Goal: Information Seeking & Learning: Learn about a topic

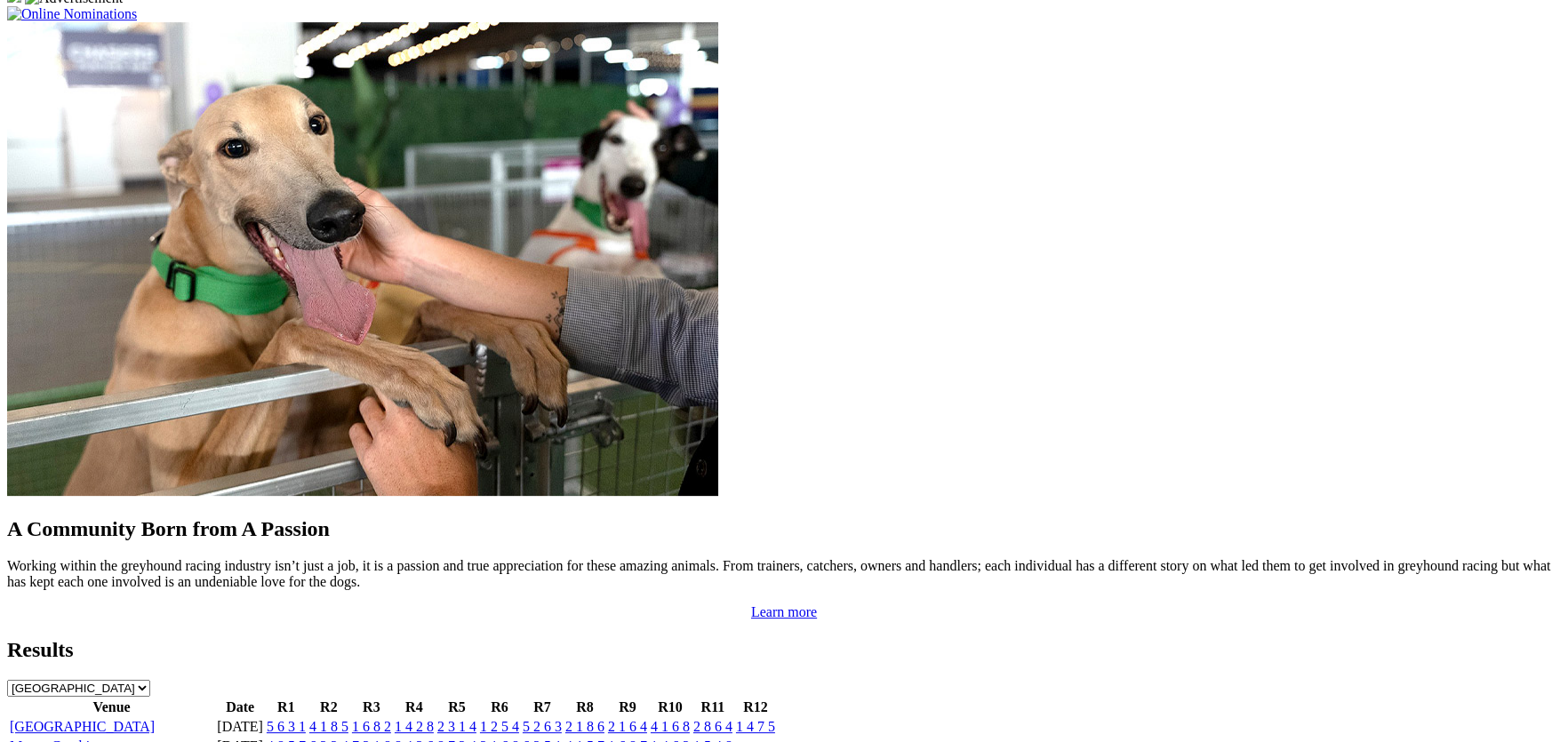
scroll to position [1415, 0]
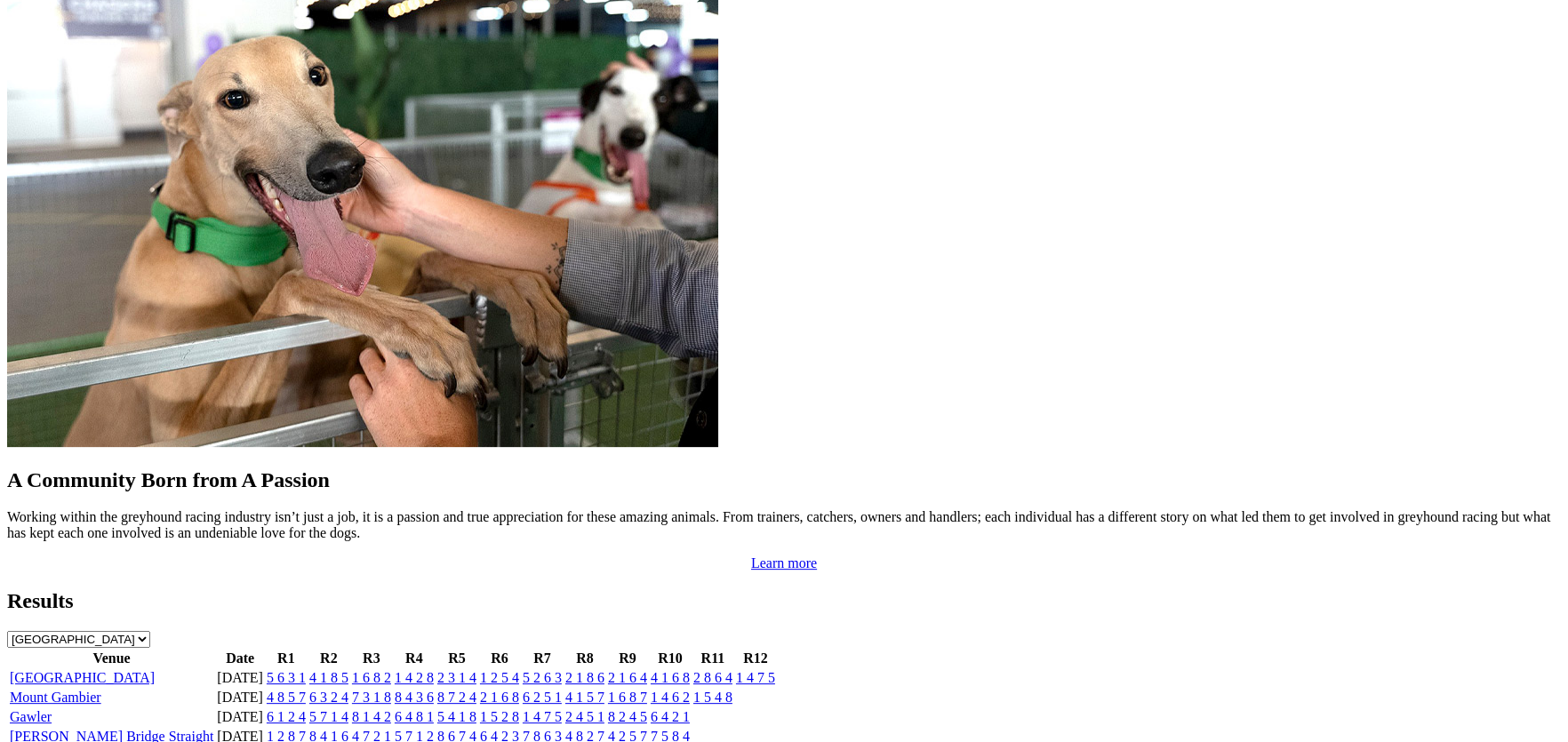
click at [155, 670] on link "Angle Park" at bounding box center [82, 678] width 145 height 16
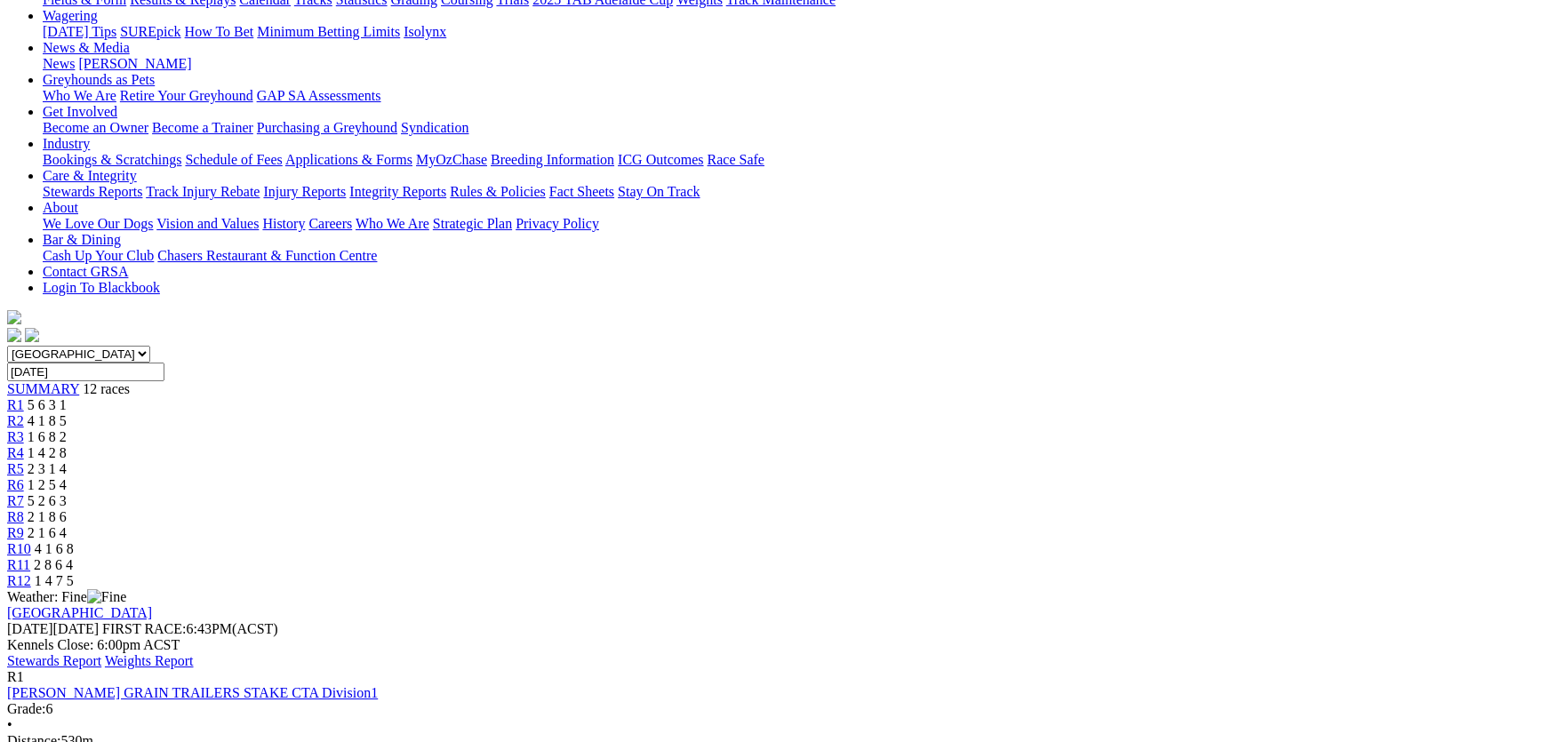
scroll to position [267, 0]
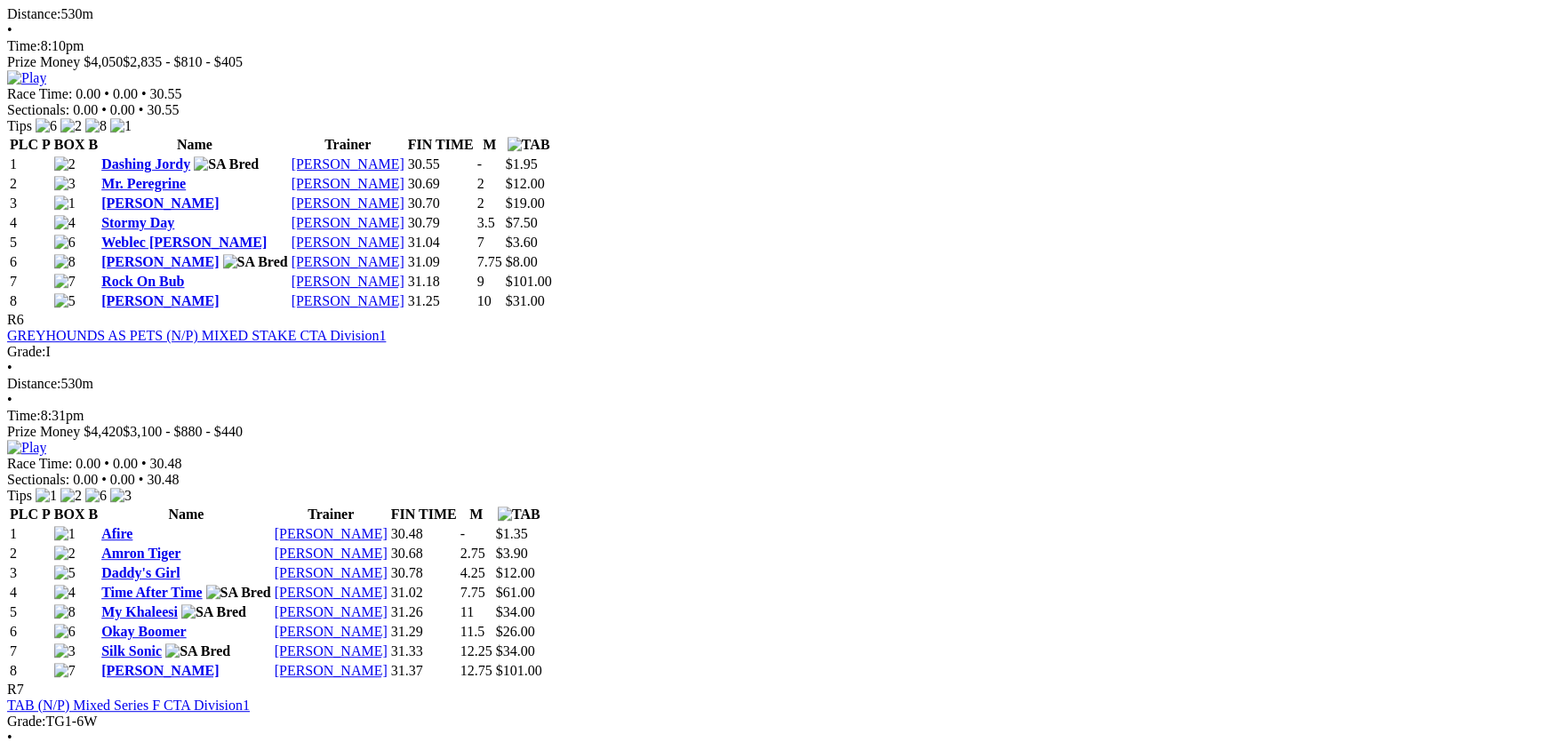
scroll to position [2335, 0]
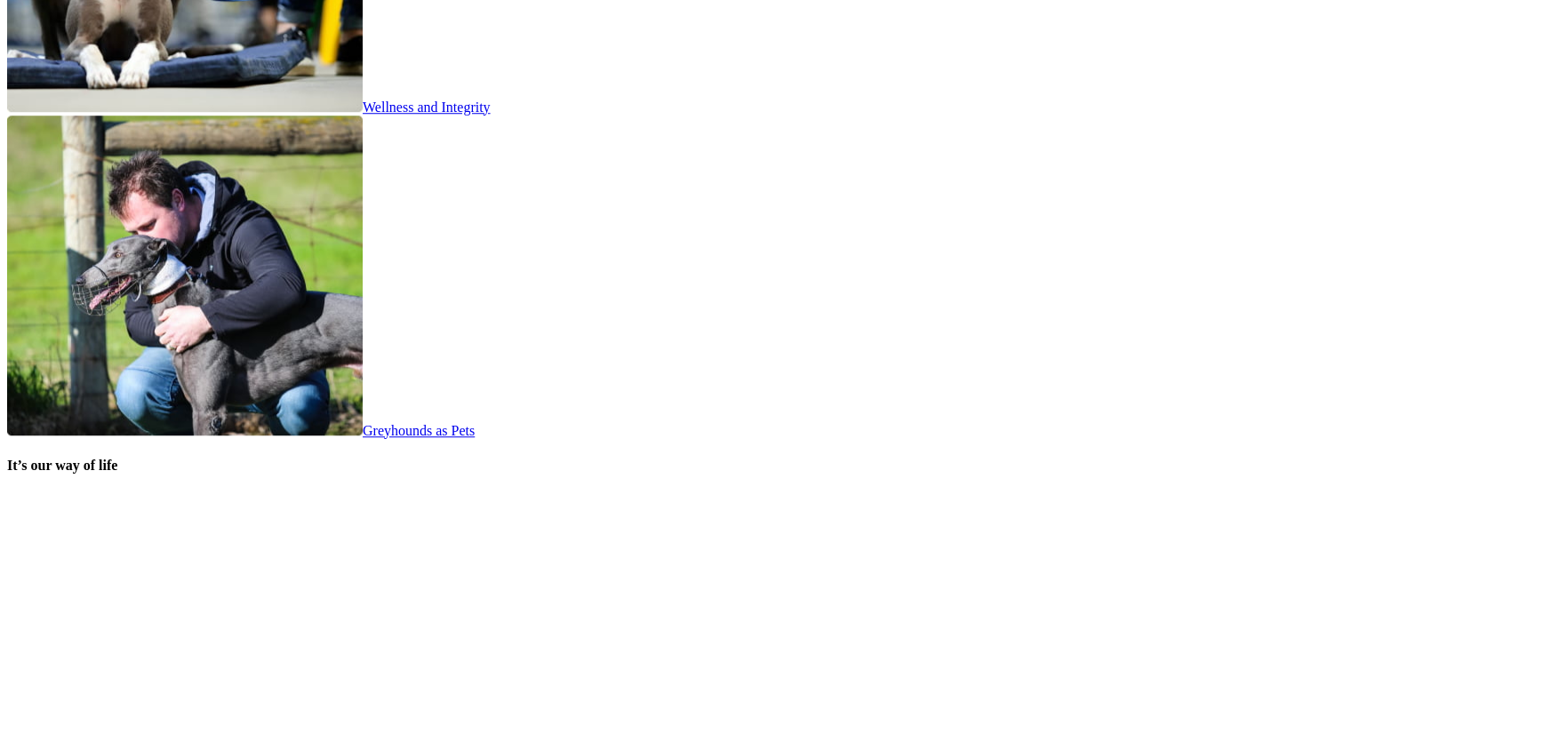
scroll to position [3726, 0]
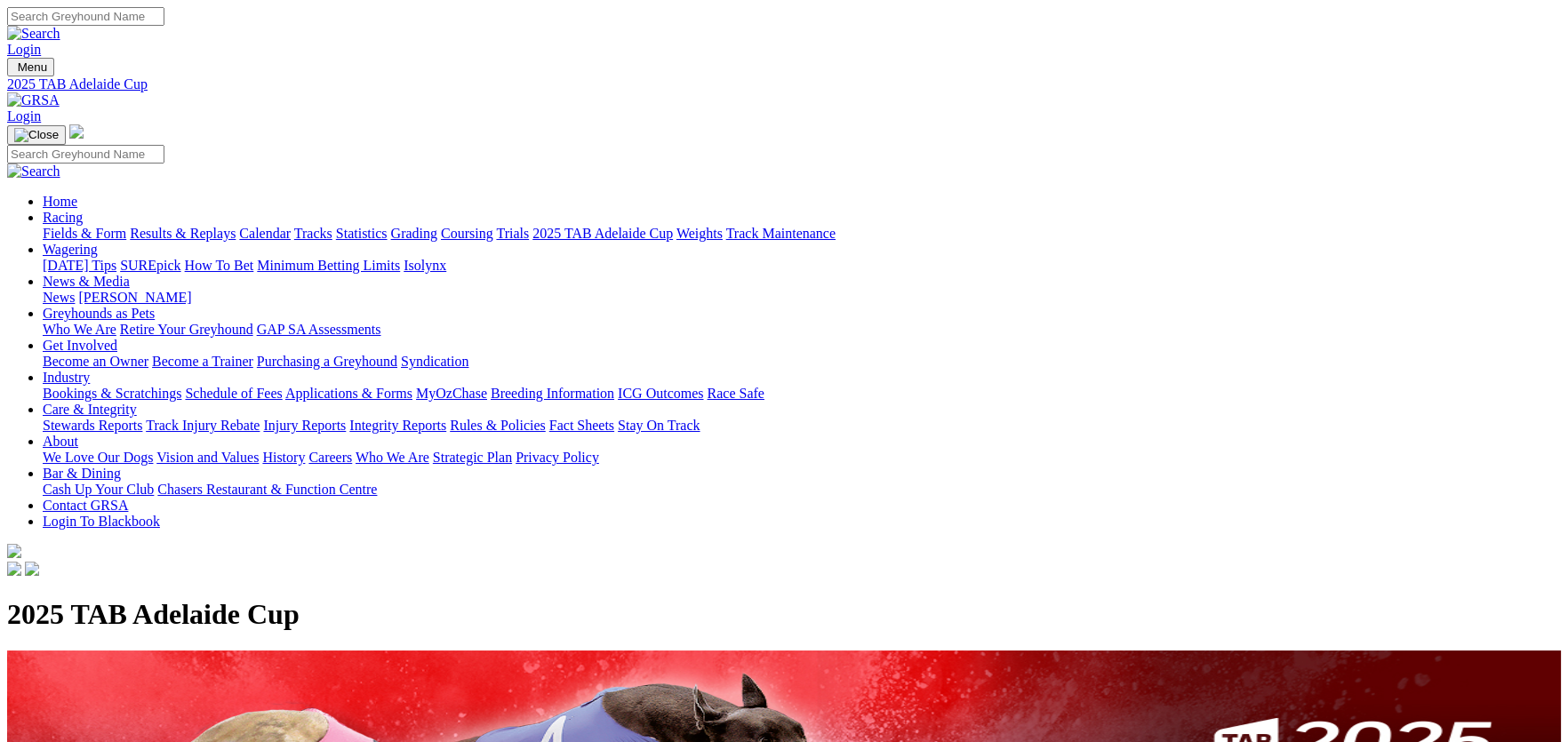
click at [446, 418] on link "Integrity Reports" at bounding box center [398, 426] width 97 height 16
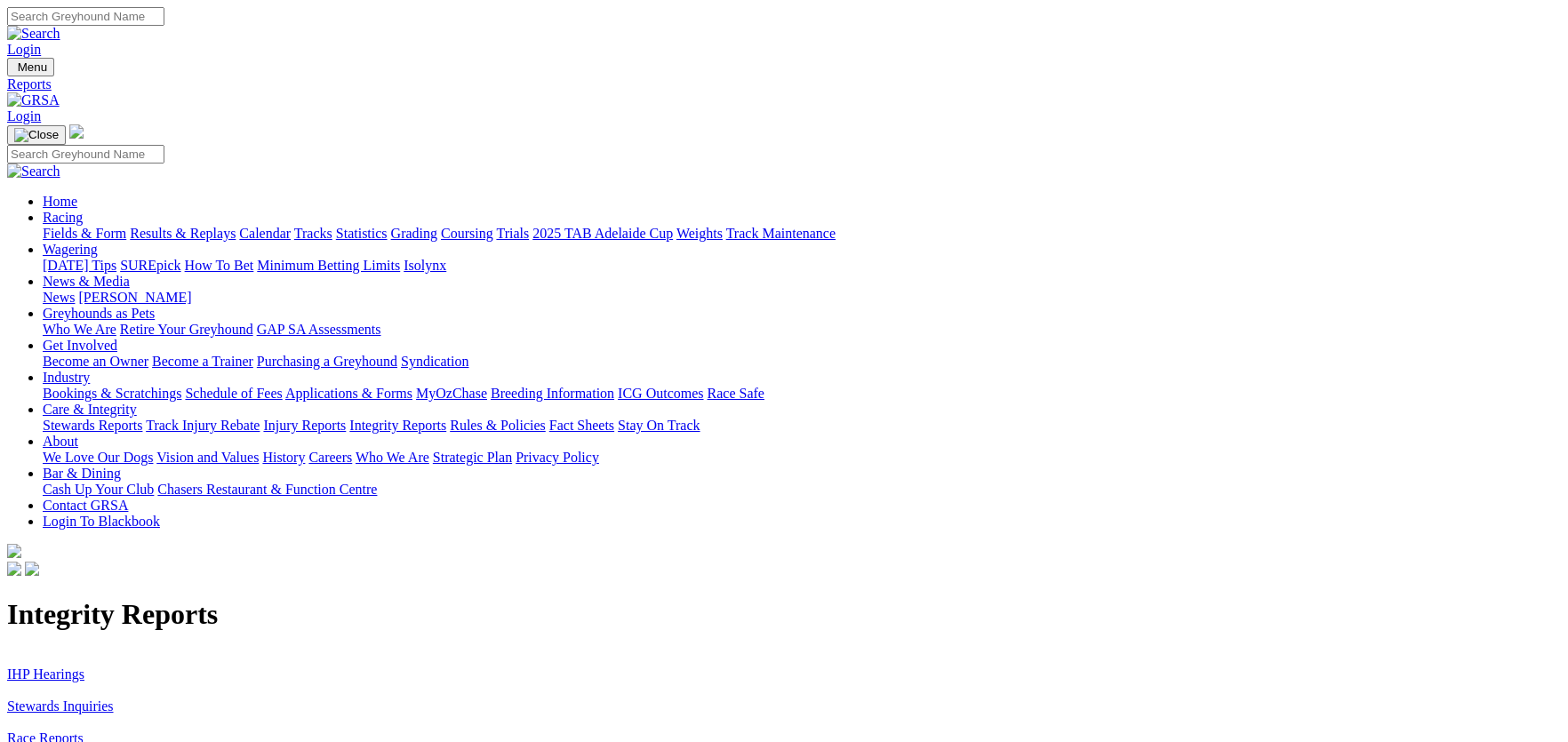
click at [85, 667] on link "IHP Hearings" at bounding box center [45, 675] width 77 height 16
click at [114, 699] on link "Stewards Inquiries" at bounding box center [60, 707] width 107 height 16
click at [130, 274] on link "News & Media" at bounding box center [86, 281] width 87 height 16
click at [191, 290] on link "[PERSON_NAME]" at bounding box center [134, 298] width 113 height 16
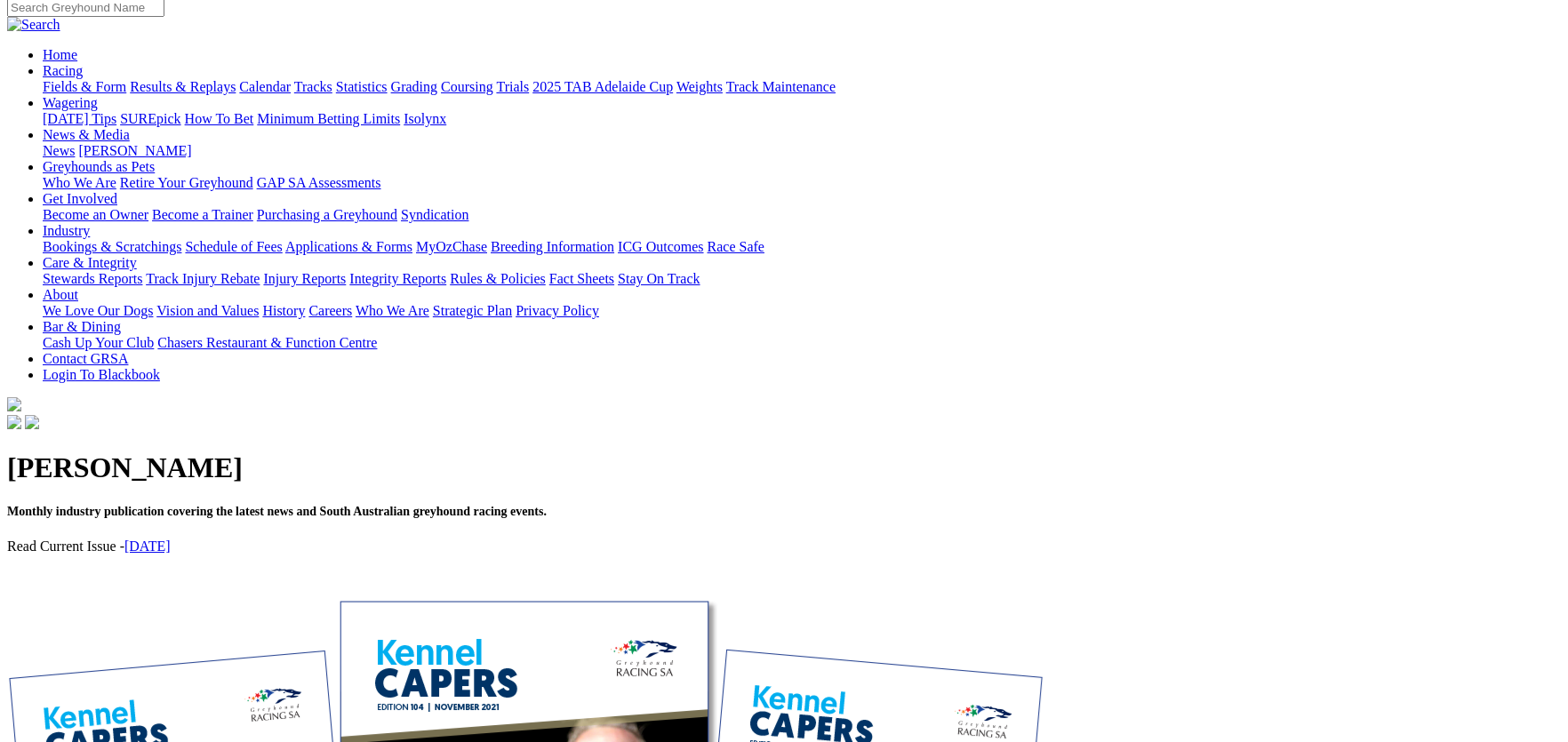
scroll to position [177, 0]
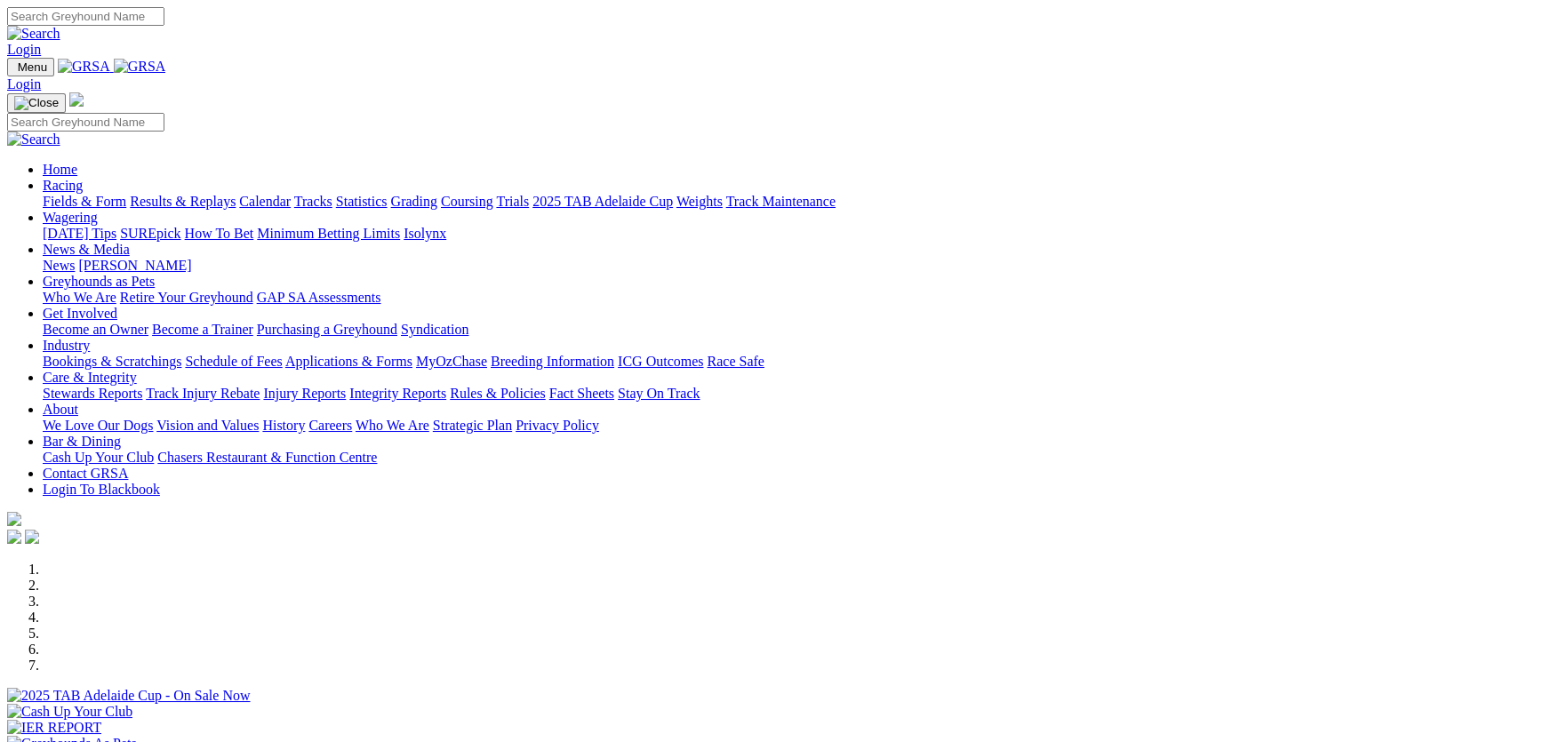
click at [388, 194] on link "Statistics" at bounding box center [361, 202] width 52 height 16
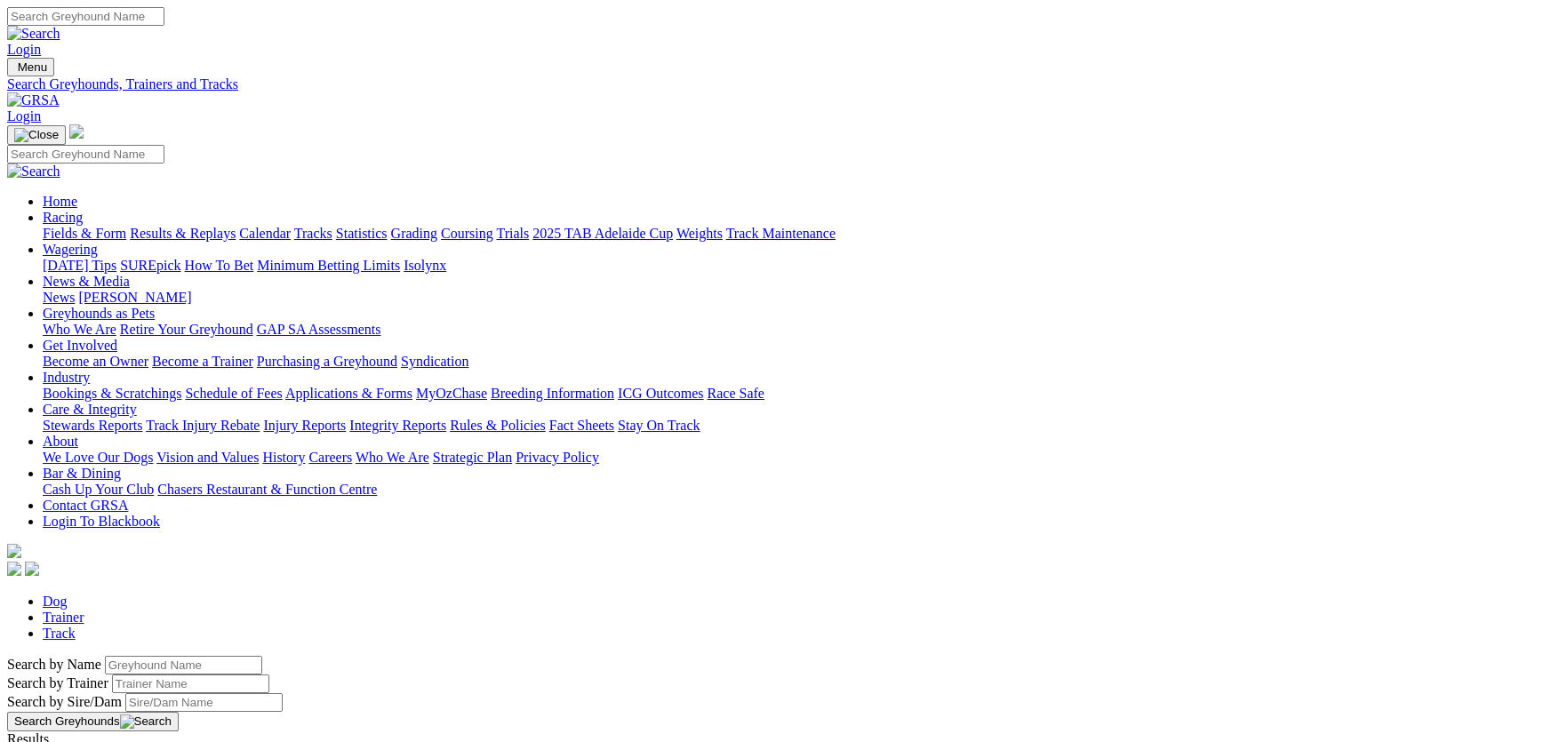
click at [262, 656] on input "Search by Greyhound name" at bounding box center [184, 665] width 158 height 19
type input "gun mcbain"
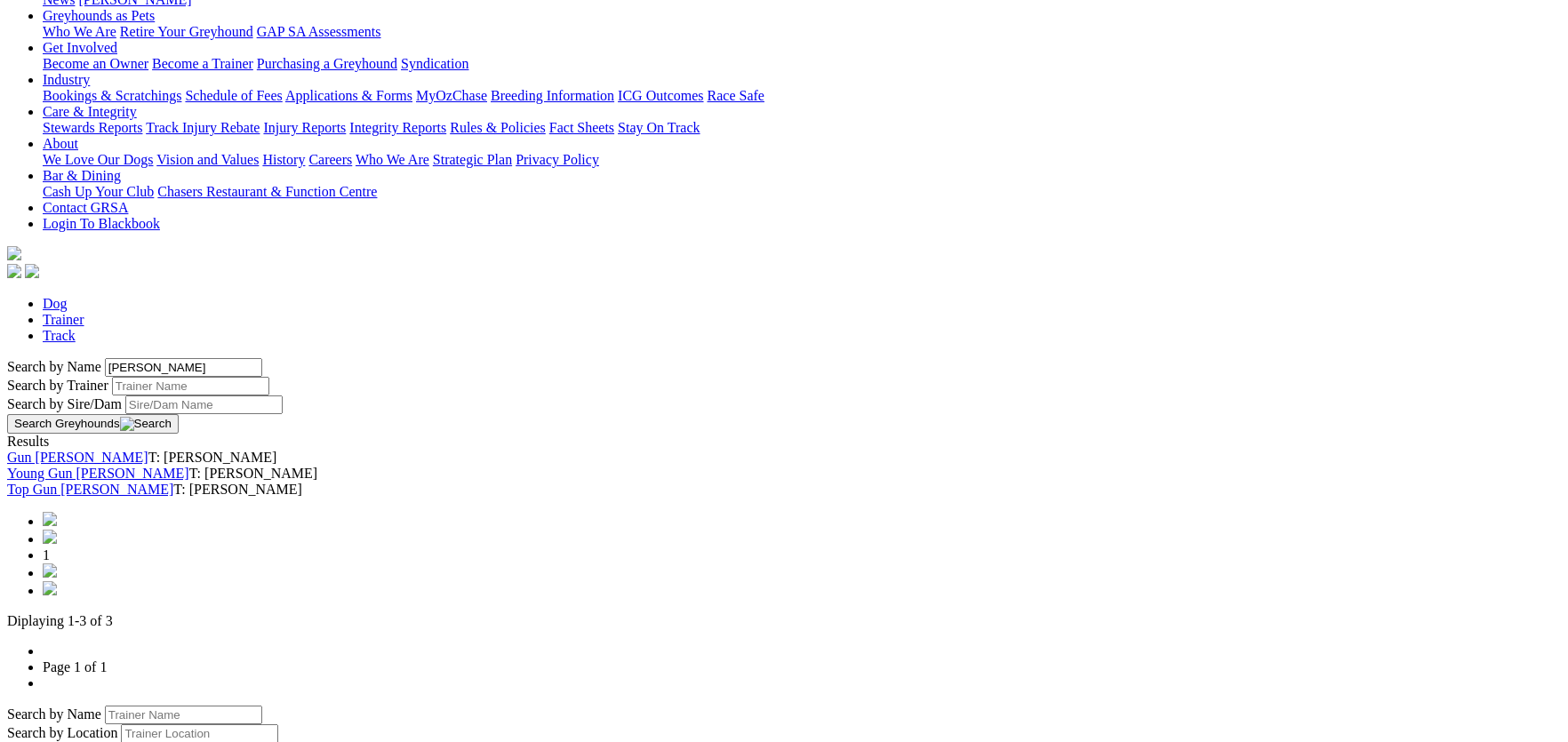
scroll to position [267, 0]
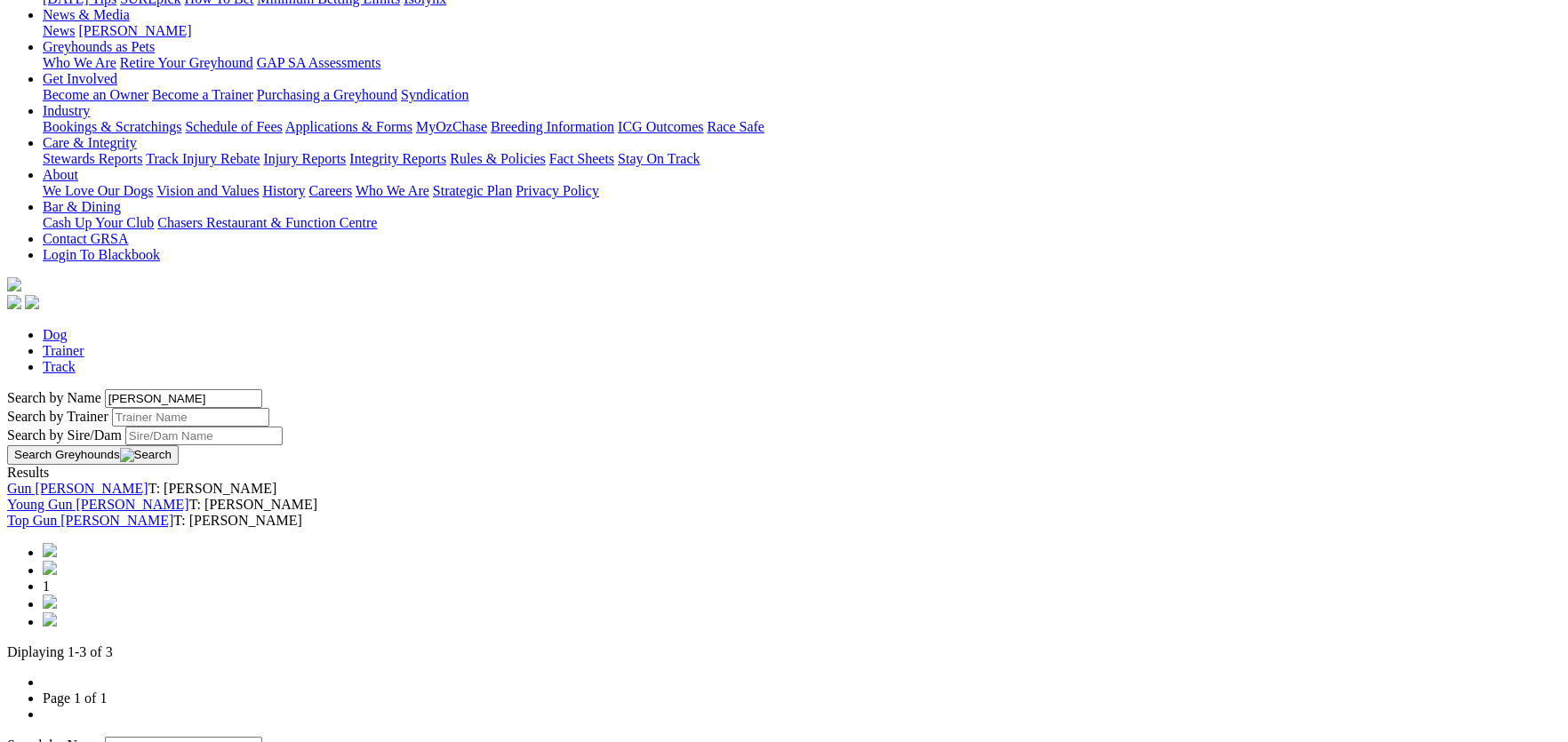
click at [148, 481] on link "Gun Mcbain" at bounding box center [77, 489] width 141 height 16
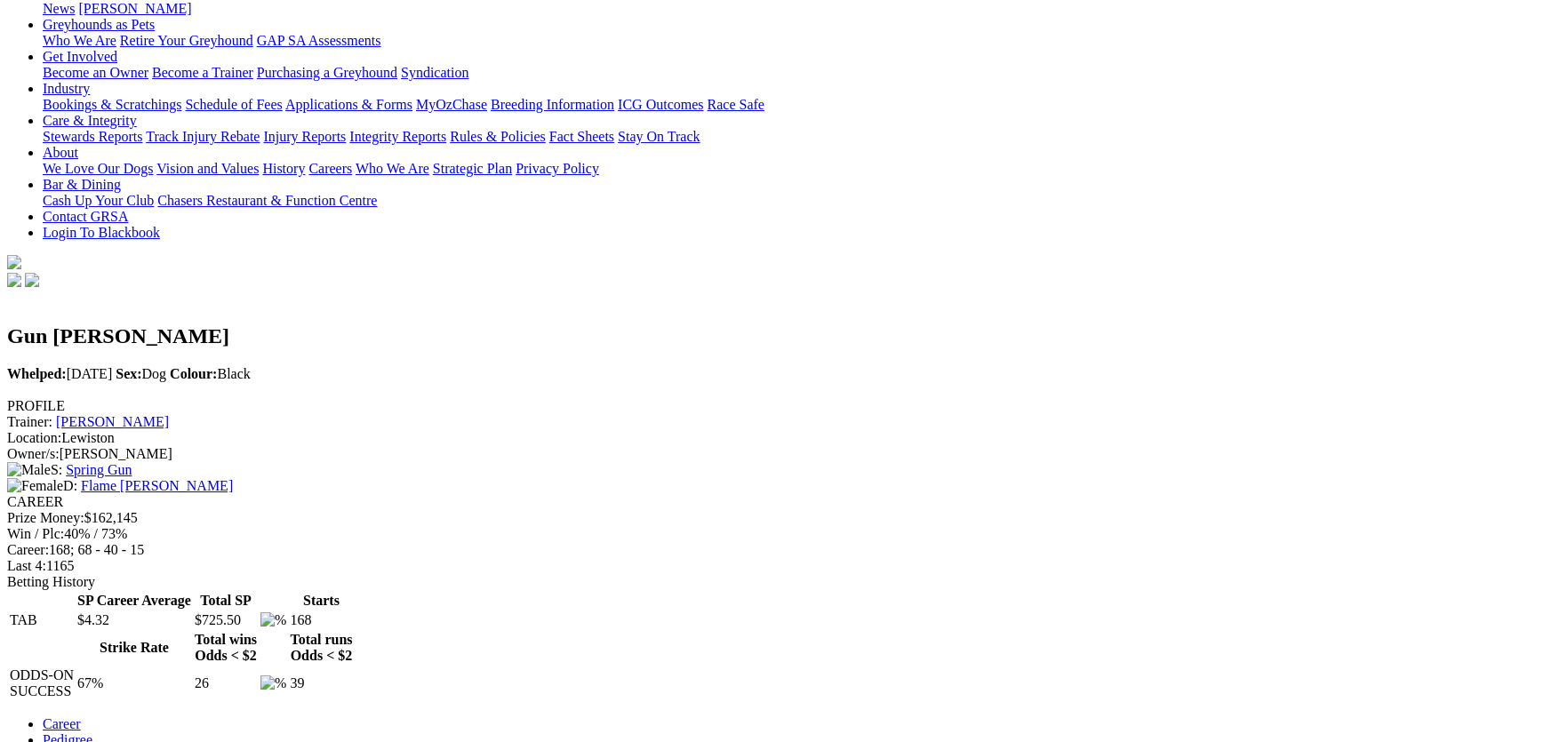
scroll to position [354, 0]
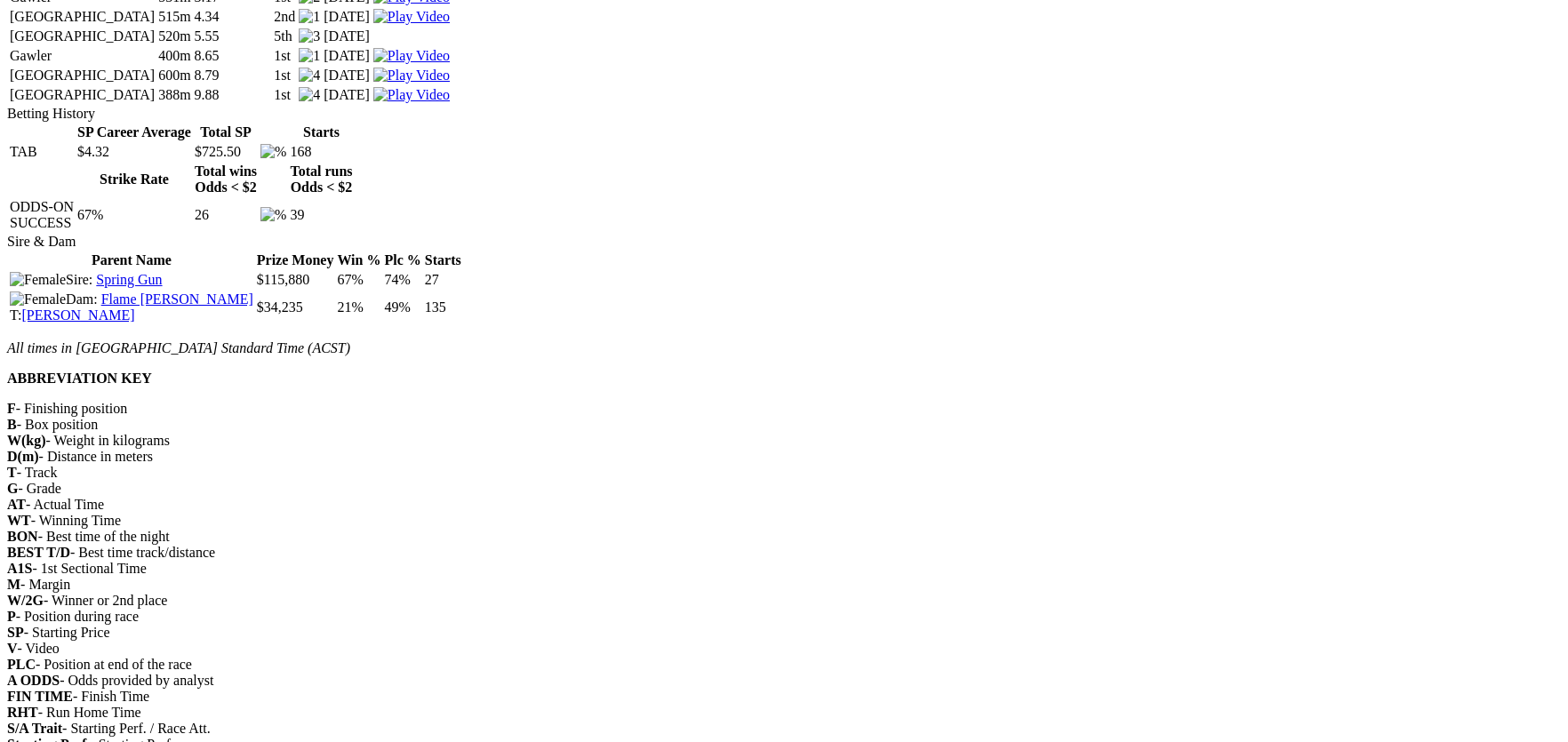
scroll to position [4889, 0]
